Goal: Find specific page/section: Find specific page/section

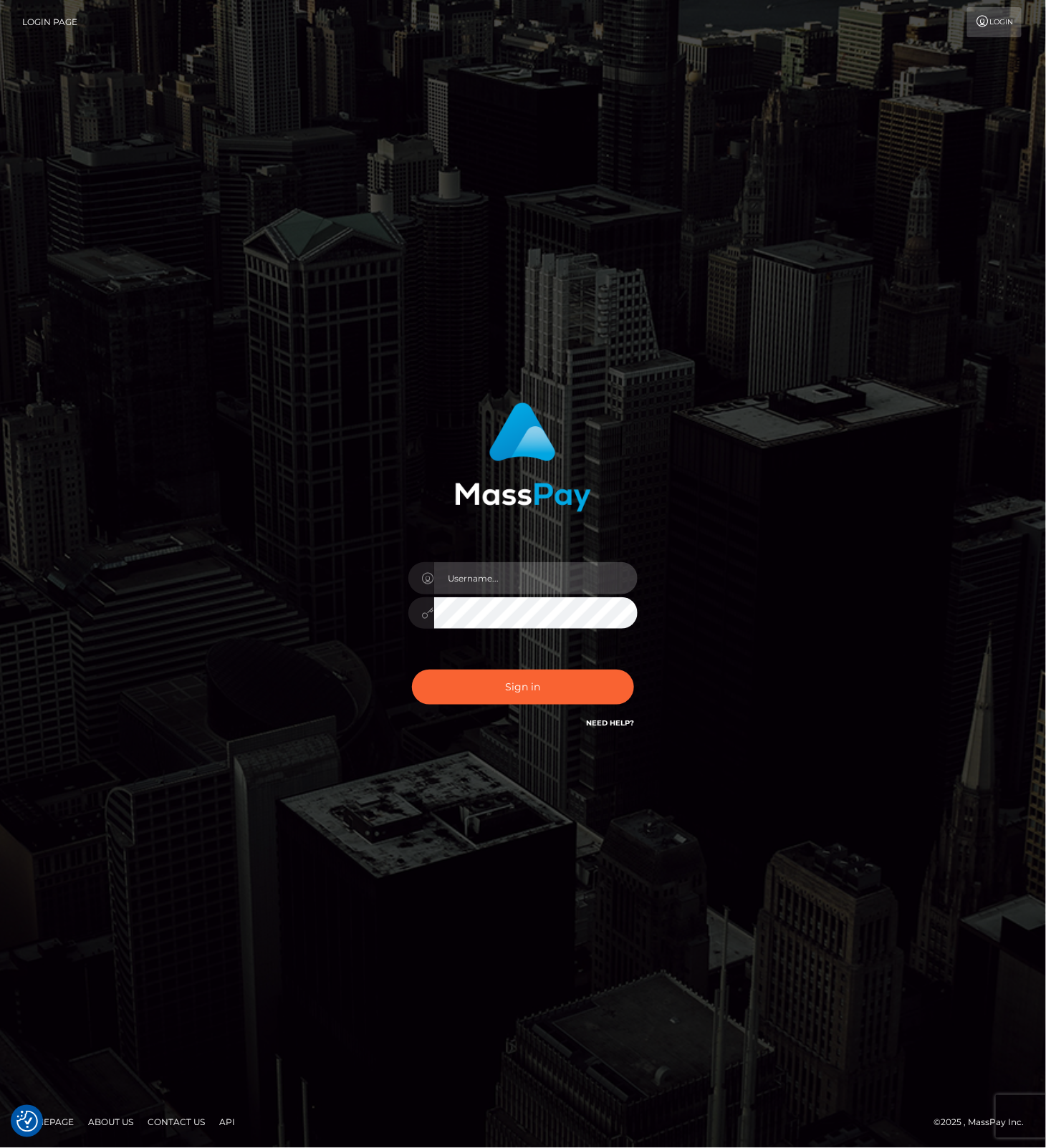
click at [573, 578] on input "text" at bounding box center [535, 578] width 204 height 32
click at [0, 1147] on com-1password-button at bounding box center [0, 1148] width 0 height 0
type input "leslie.throne"
click at [527, 689] on button "Sign in" at bounding box center [523, 687] width 222 height 35
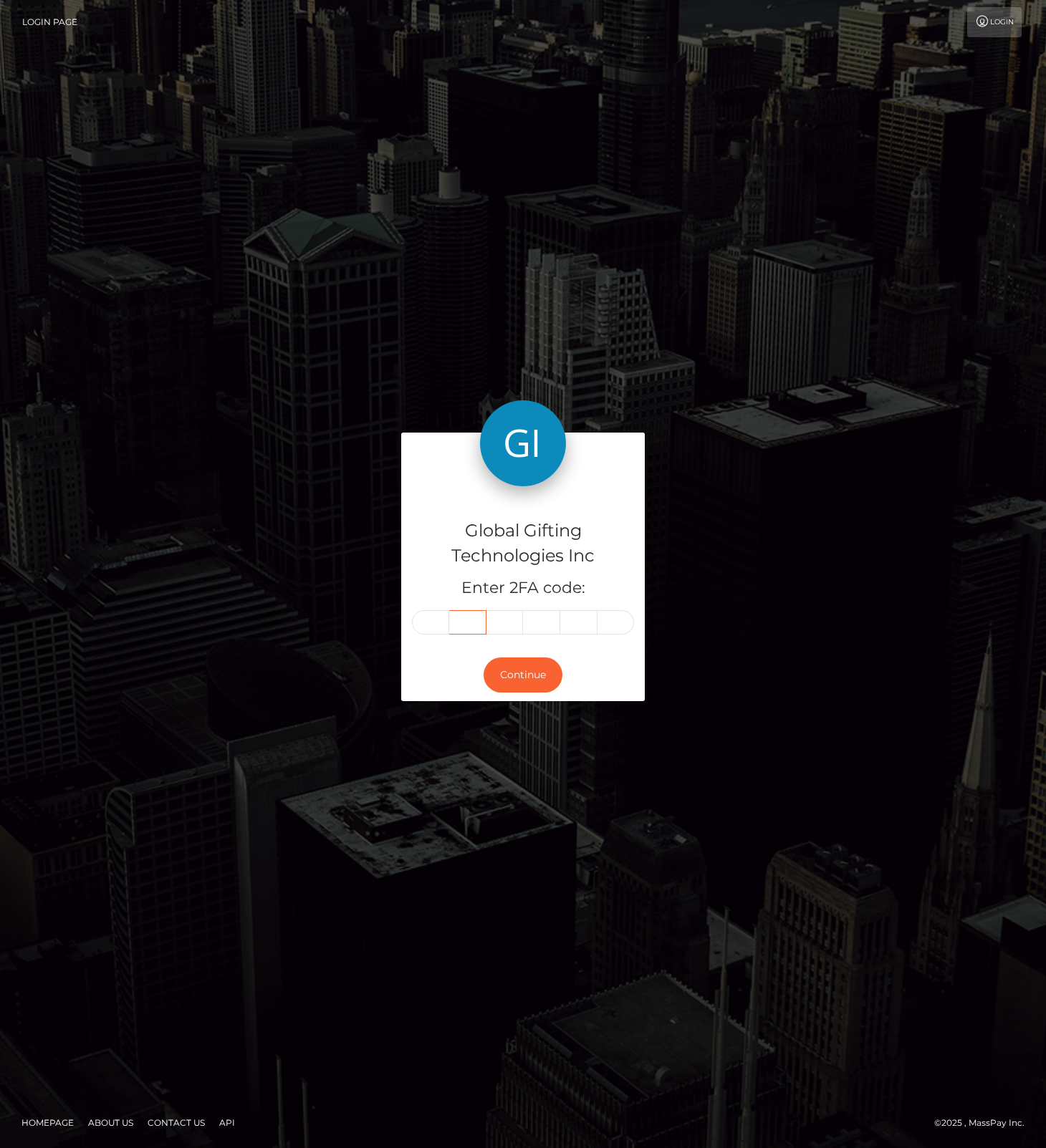
type input "6"
type input "0"
type input "2"
type input "7"
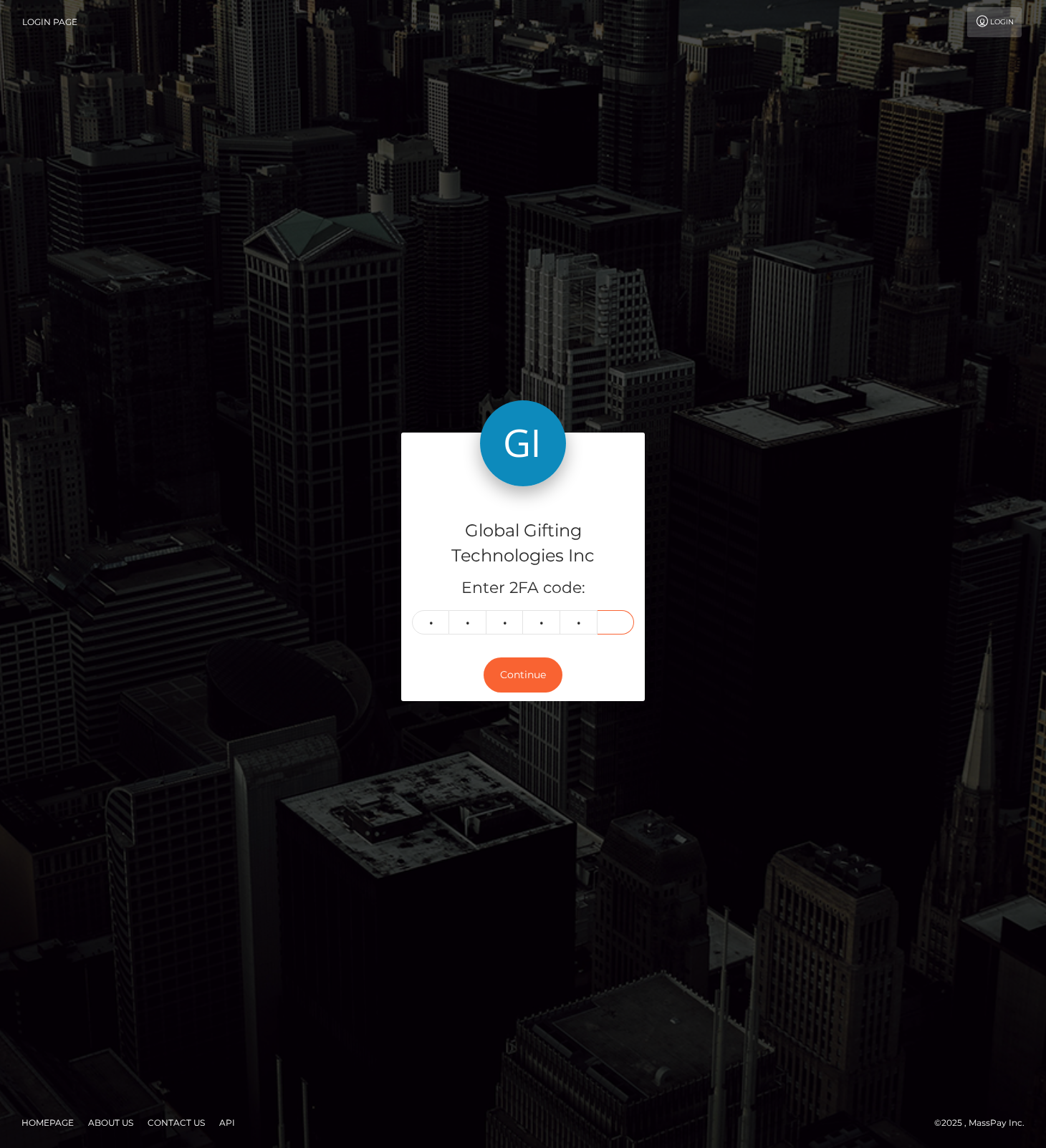
type input "2"
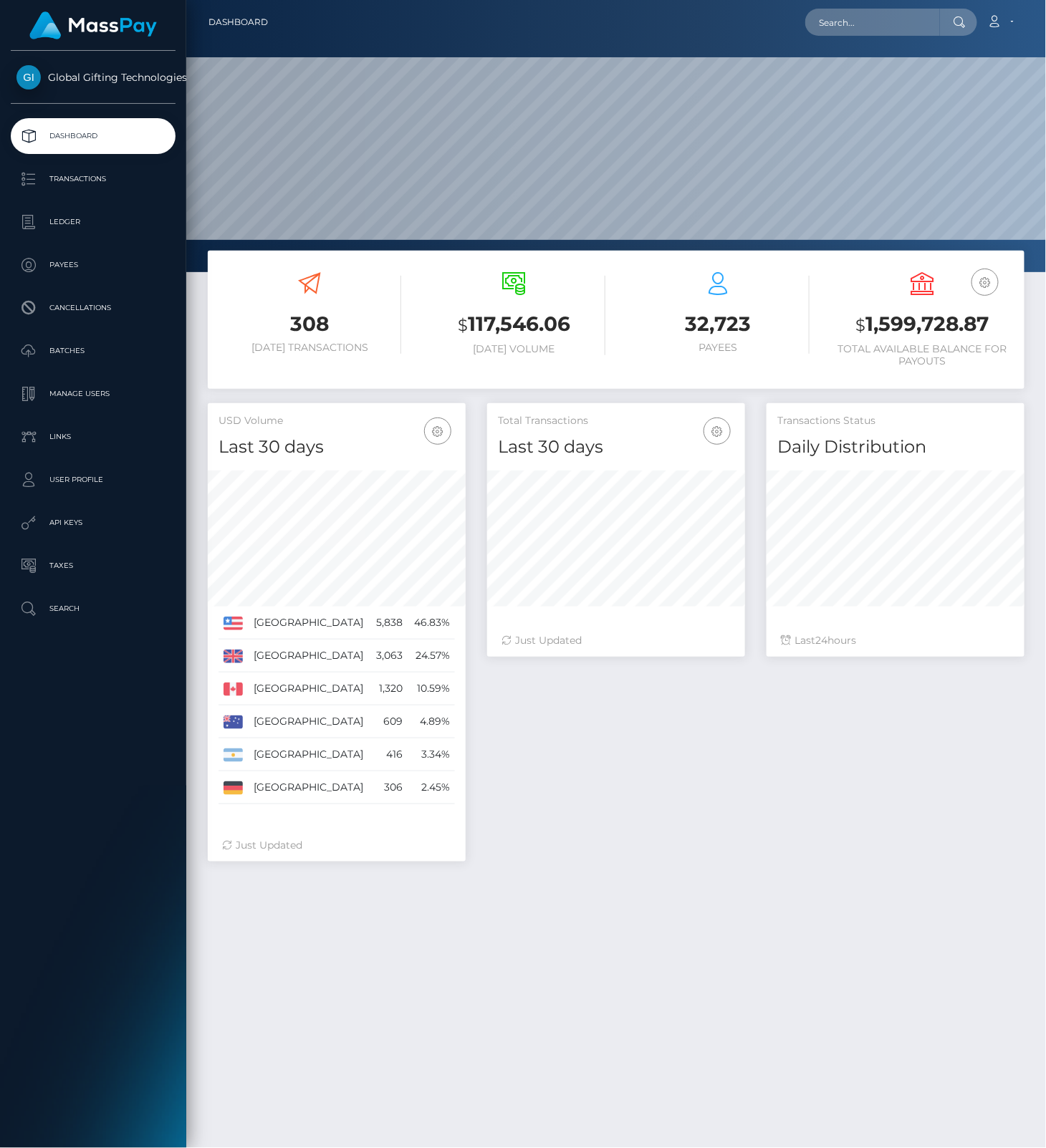
scroll to position [253, 257]
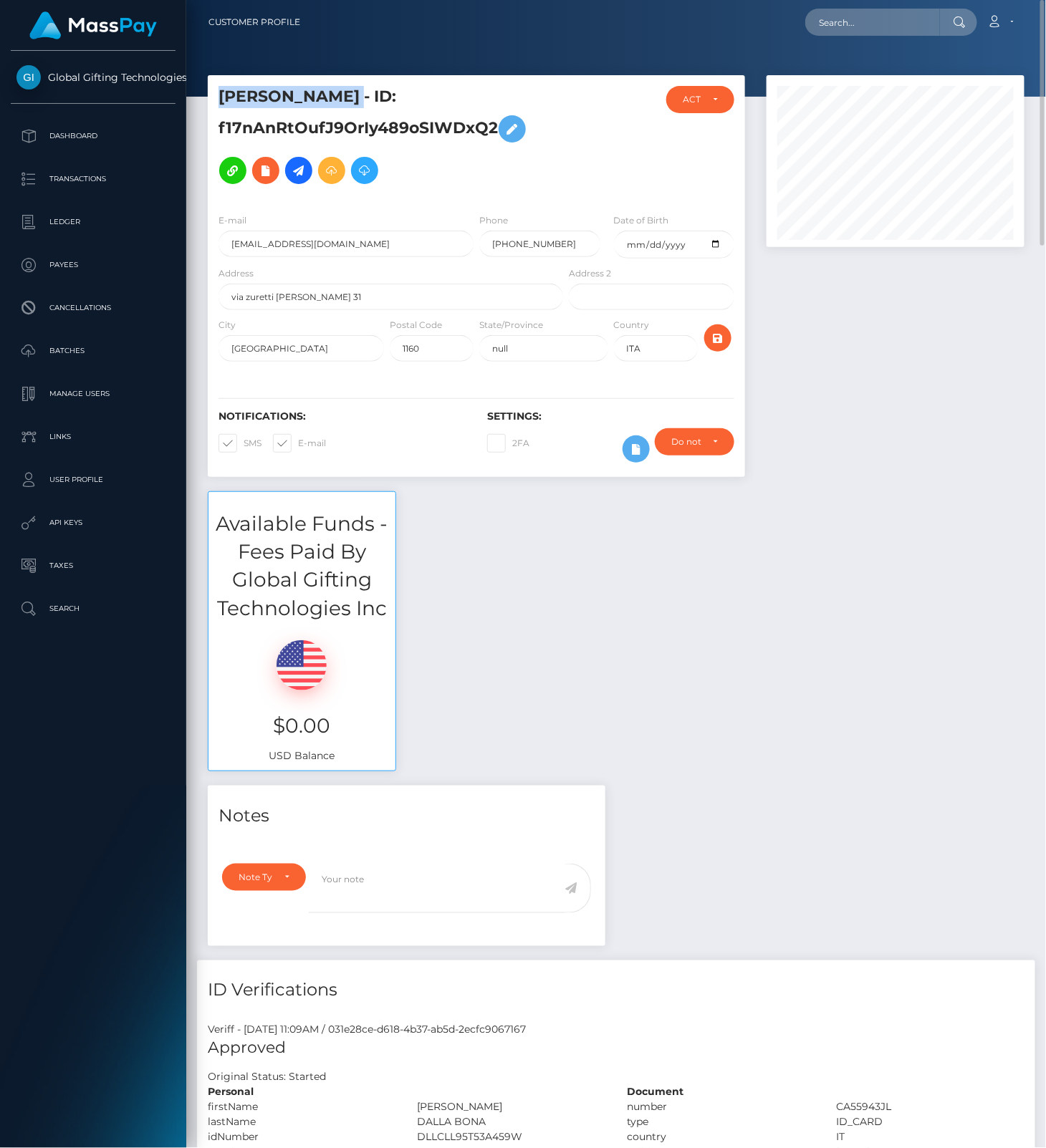
drag, startPoint x: 219, startPoint y: 97, endPoint x: 405, endPoint y: 98, distance: 186.0
click at [405, 98] on h5 "[PERSON_NAME] - ID: f17nAnRtOufJ9OrIy489oSIWDxQ2" at bounding box center [386, 139] width 336 height 105
copy h5 "[PERSON_NAME]"
